Goal: Find specific page/section: Find specific page/section

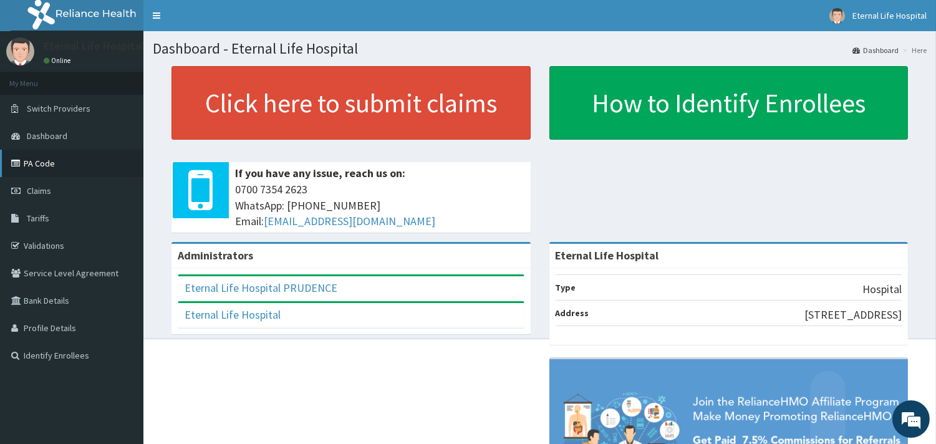
click at [69, 162] on link "PA Code" at bounding box center [71, 163] width 143 height 27
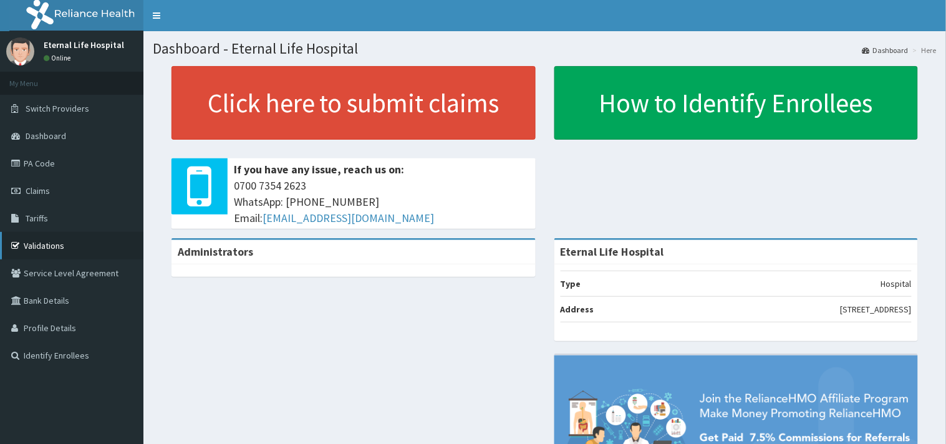
click at [50, 234] on link "Validations" at bounding box center [71, 245] width 143 height 27
click at [42, 241] on link "Validations" at bounding box center [71, 245] width 143 height 27
